Goal: Transaction & Acquisition: Purchase product/service

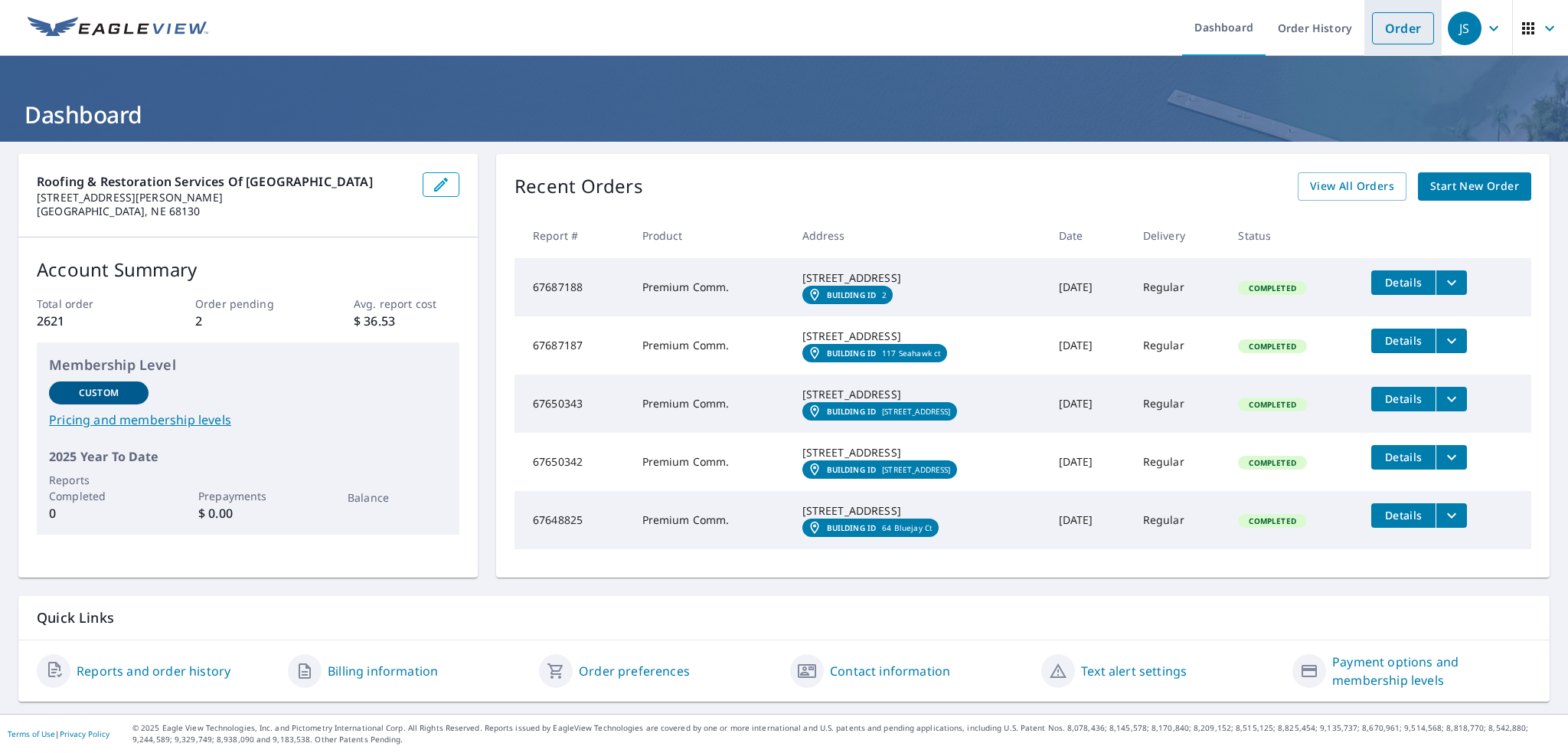
click at [1403, 39] on link "Order" at bounding box center [1404, 28] width 62 height 32
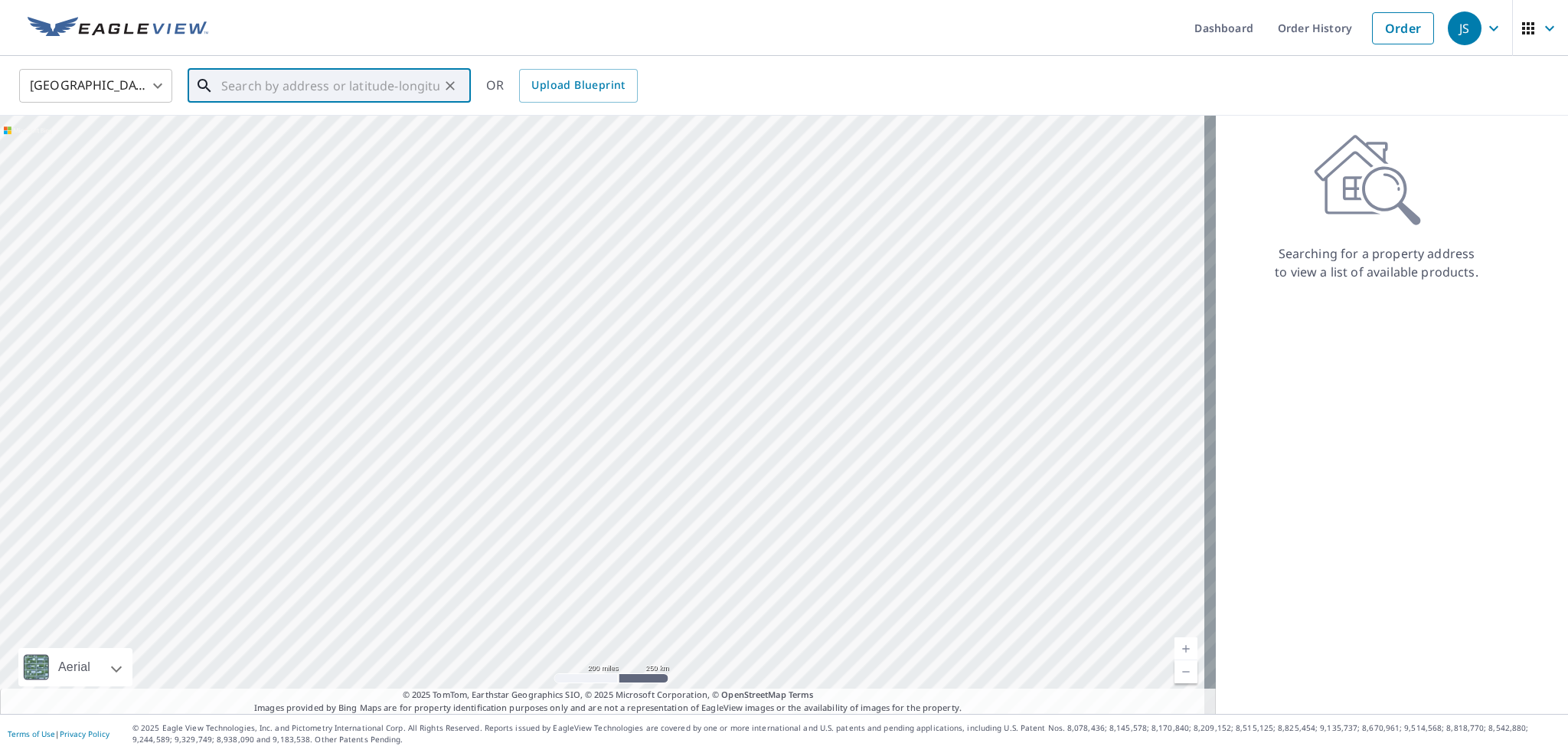
click at [320, 83] on input "text" at bounding box center [331, 86] width 219 height 43
click at [282, 152] on p "[GEOGRAPHIC_DATA]" at bounding box center [339, 147] width 240 height 16
type input "[STREET_ADDRESS][PERSON_NAME]"
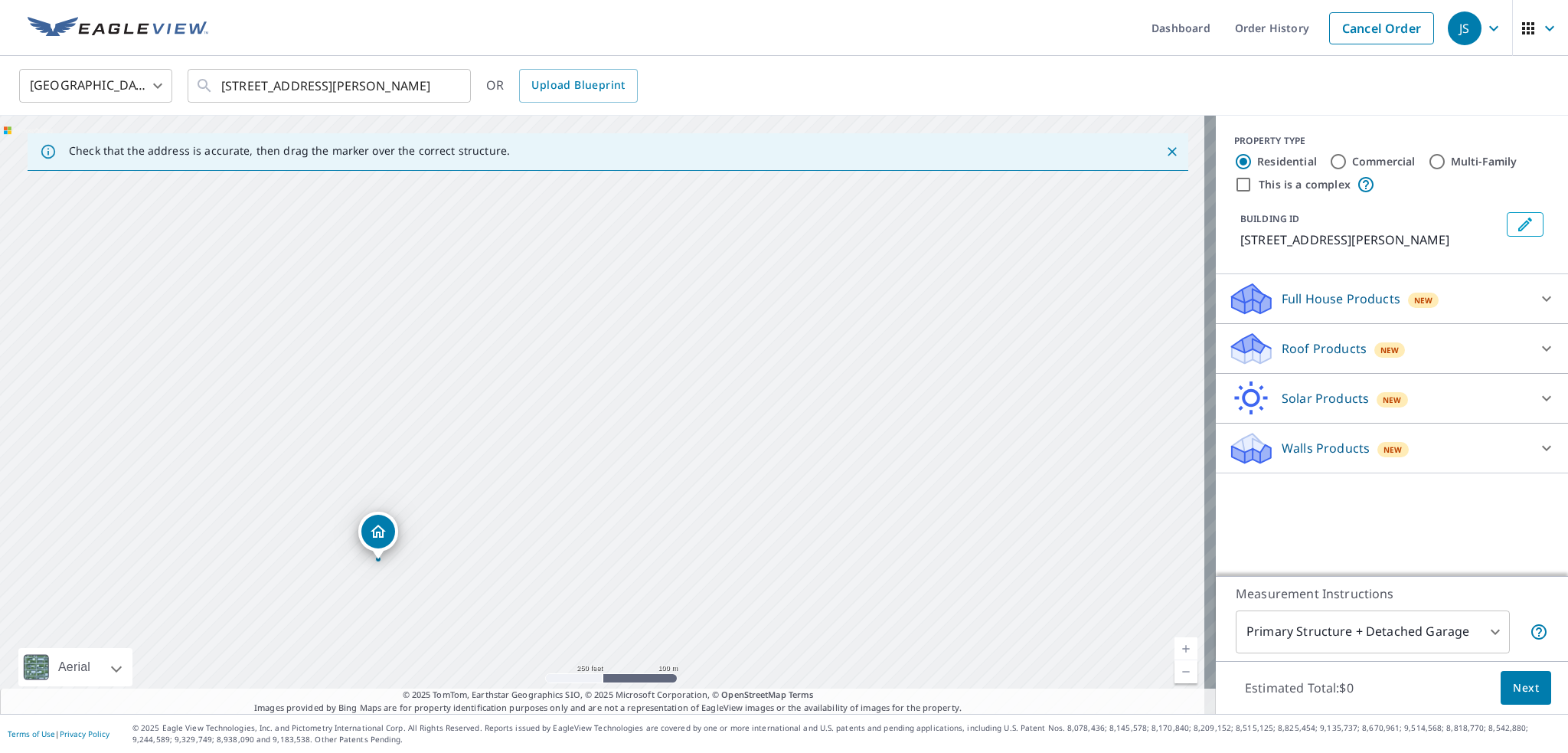
drag, startPoint x: 861, startPoint y: 309, endPoint x: 631, endPoint y: 456, distance: 273.0
click at [631, 456] on div "[STREET_ADDRESS][PERSON_NAME]" at bounding box center [608, 414] width 1217 height 599
drag, startPoint x: 1065, startPoint y: 357, endPoint x: 750, endPoint y: 532, distance: 360.3
click at [750, 532] on div "[STREET_ADDRESS][PERSON_NAME]" at bounding box center [608, 414] width 1217 height 599
drag, startPoint x: 901, startPoint y: 361, endPoint x: 757, endPoint y: 448, distance: 168.2
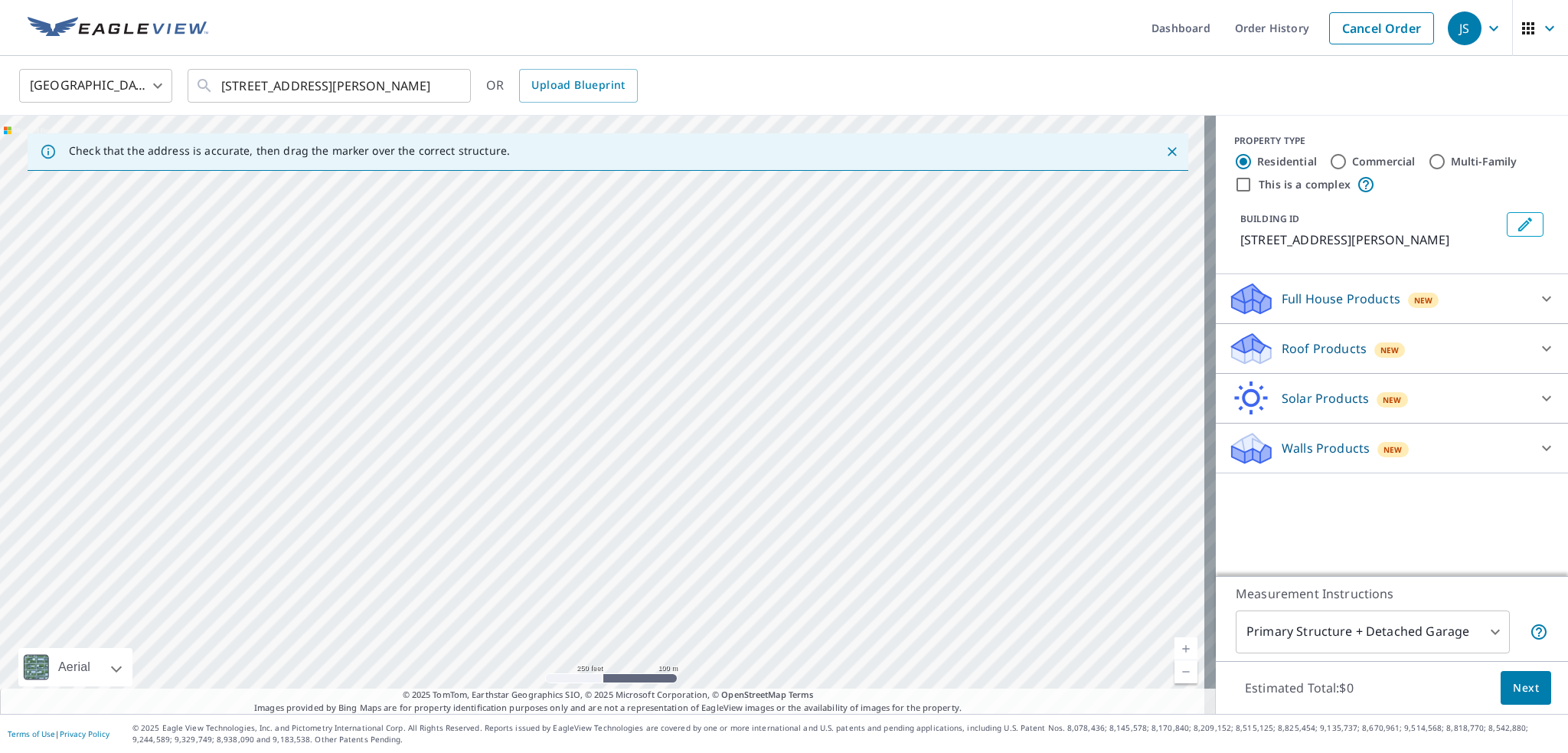
click at [757, 448] on div "[STREET_ADDRESS][PERSON_NAME]" at bounding box center [608, 414] width 1217 height 599
drag, startPoint x: 765, startPoint y: 568, endPoint x: 826, endPoint y: 430, distance: 150.9
click at [826, 430] on div "[STREET_ADDRESS][PERSON_NAME]" at bounding box center [608, 414] width 1217 height 599
